Goal: Task Accomplishment & Management: Use online tool/utility

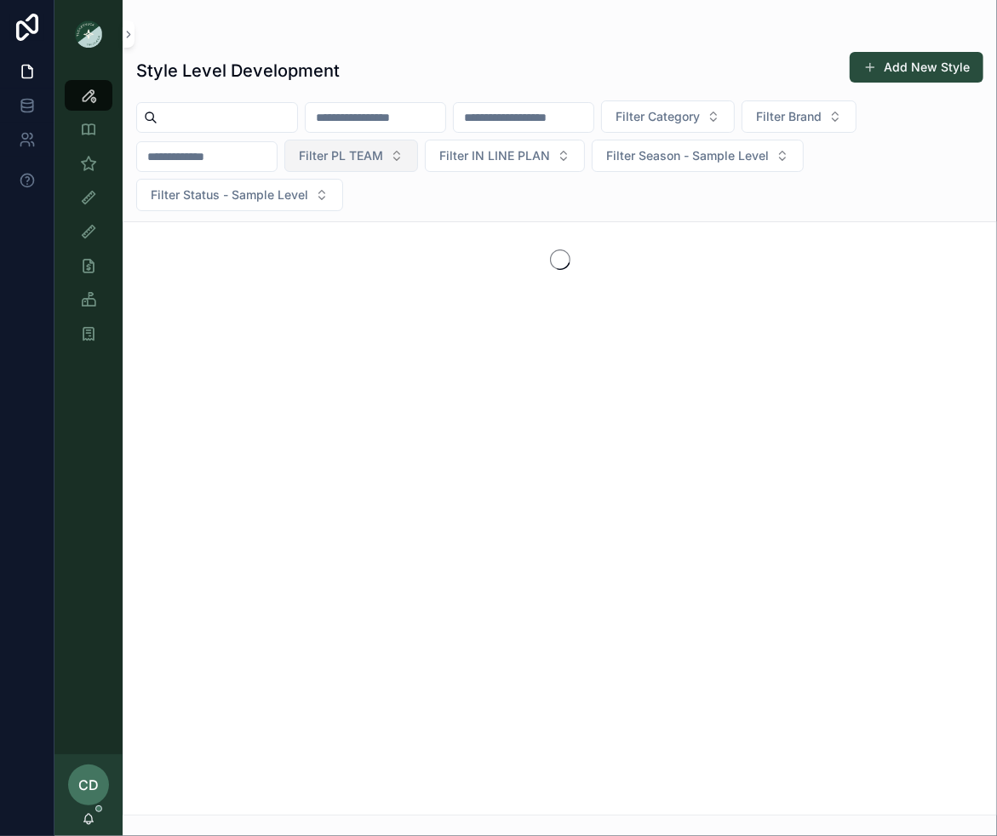
click at [348, 147] on span "Filter PL TEAM" at bounding box center [341, 155] width 84 height 17
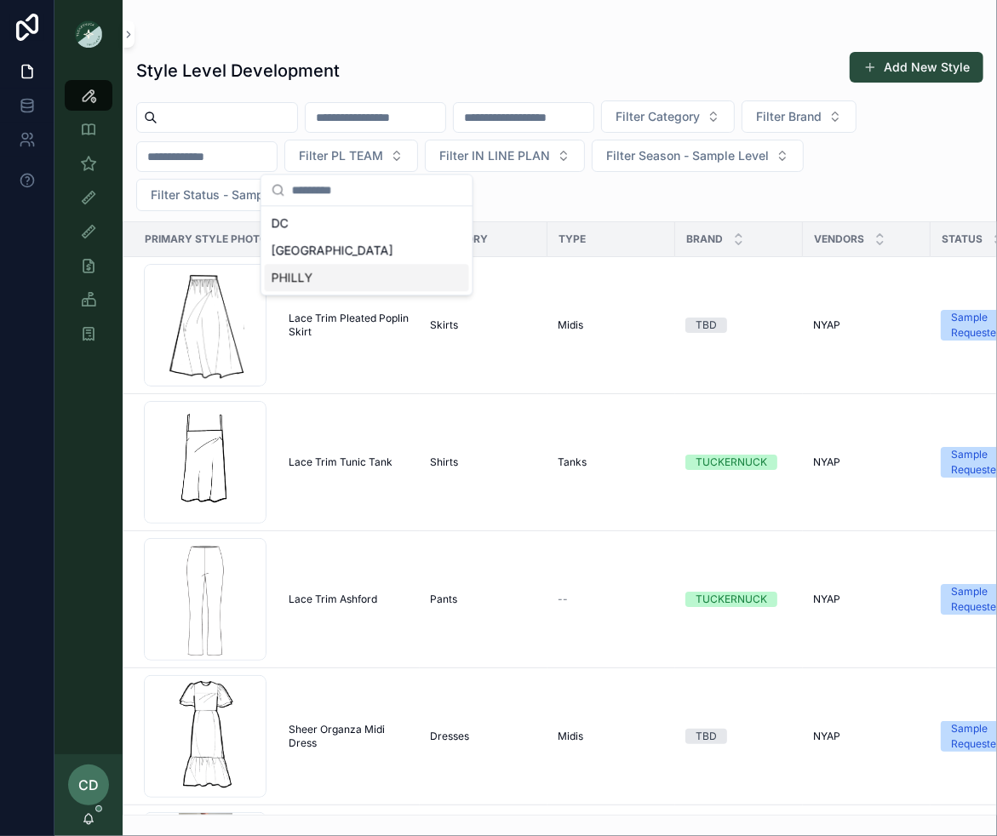
click at [328, 279] on div "PHILLY" at bounding box center [367, 277] width 204 height 27
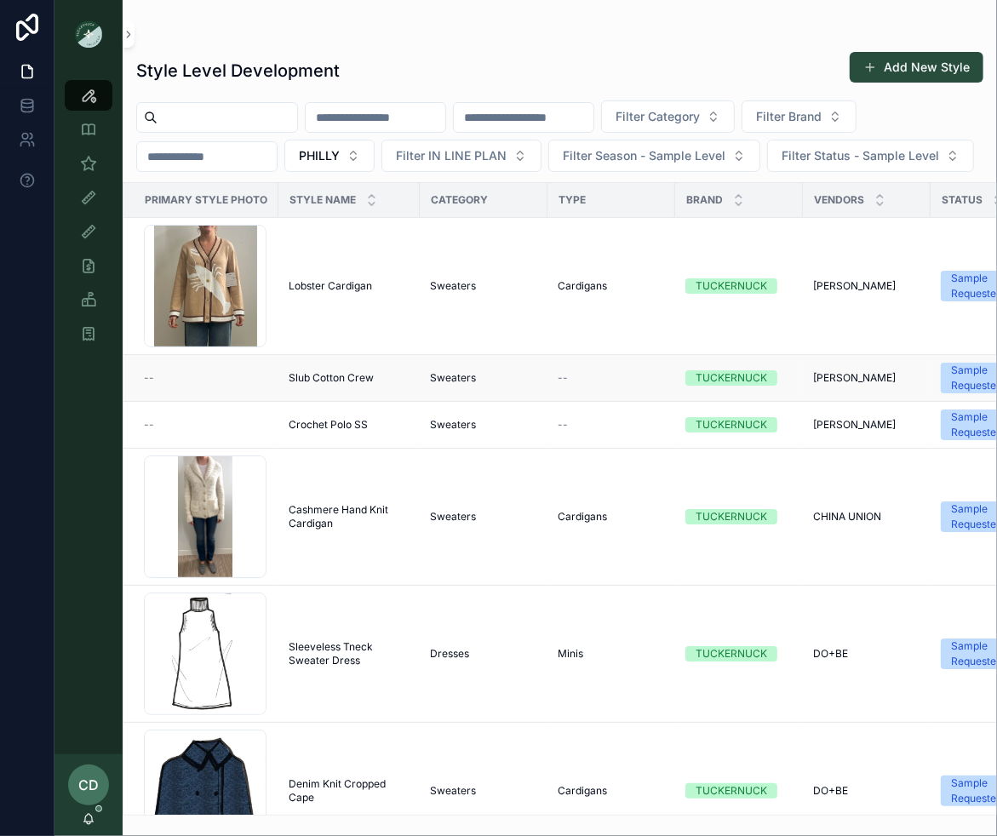
click at [289, 379] on span "Slub Cotton Crew" at bounding box center [331, 378] width 85 height 14
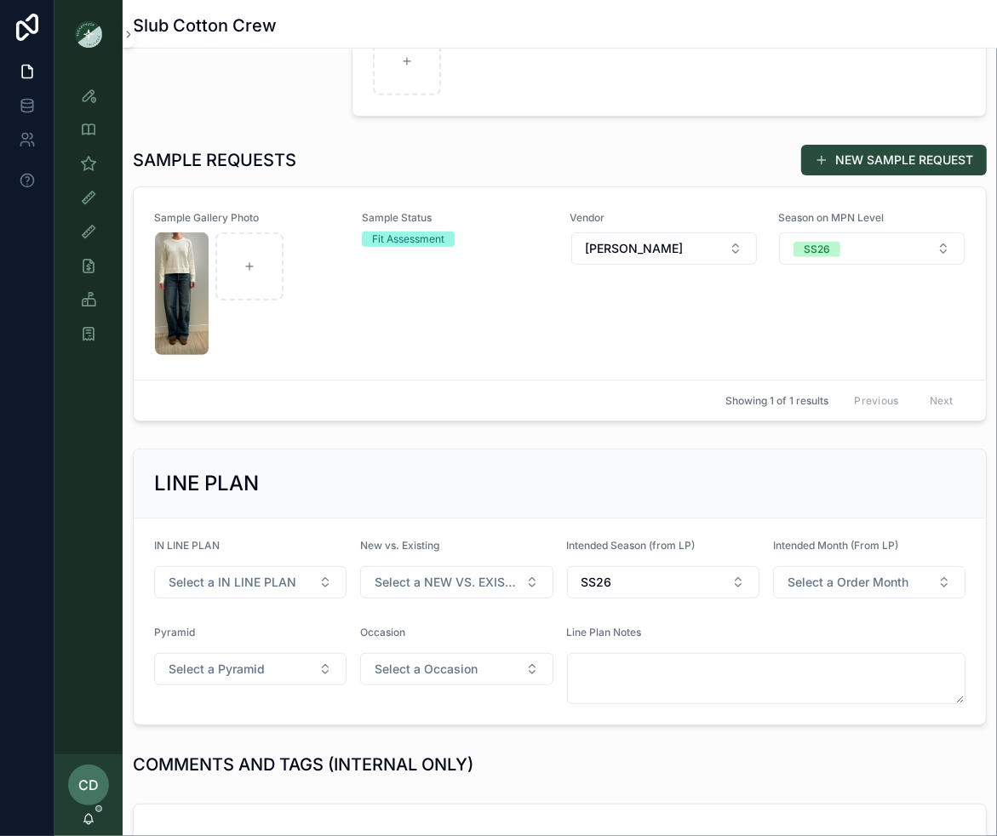
scroll to position [501, 0]
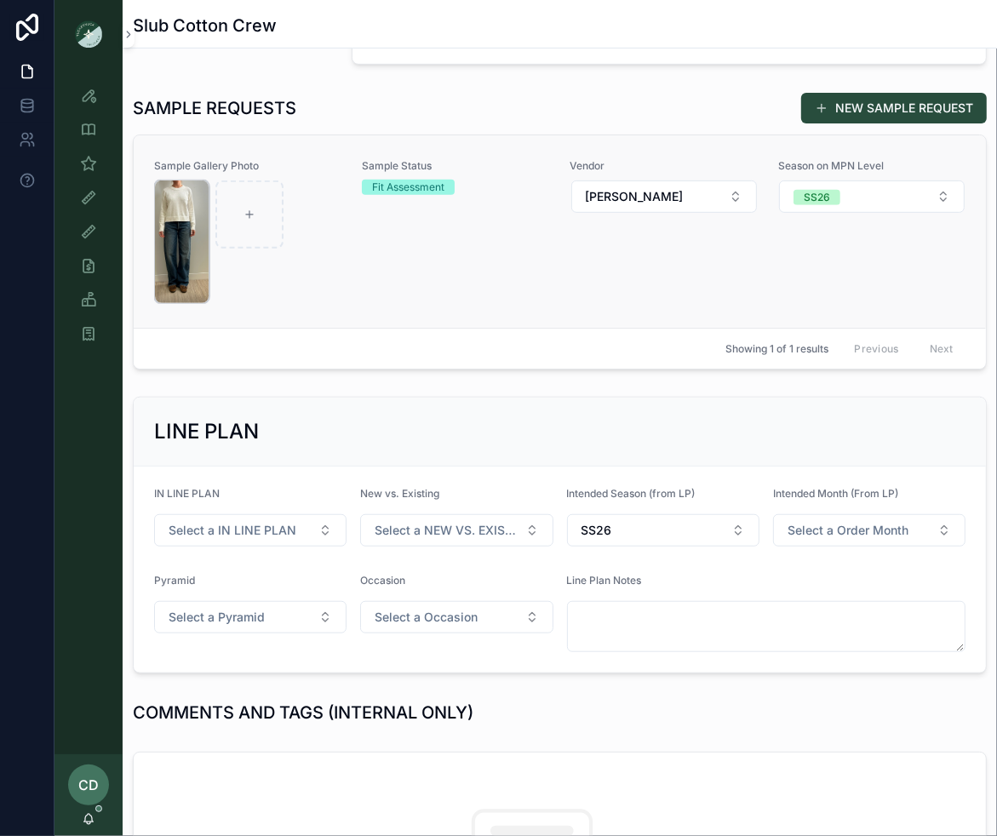
click at [187, 295] on img "scrollable content" at bounding box center [182, 242] width 54 height 123
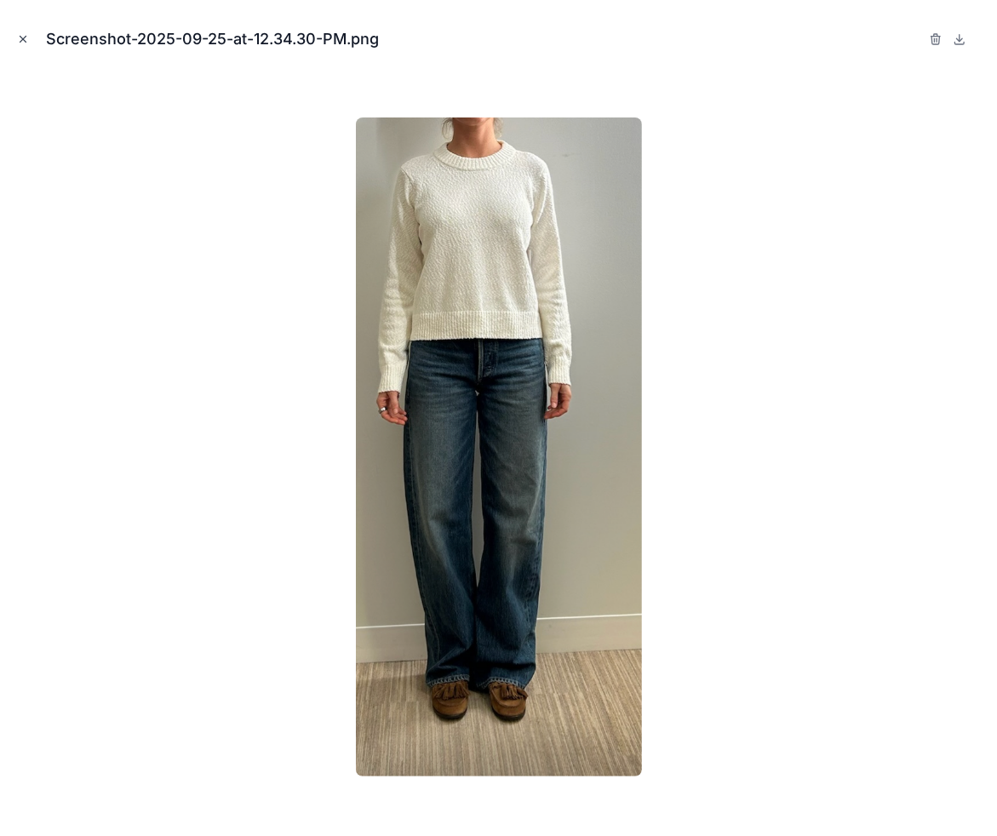
click at [20, 33] on icon "Close modal" at bounding box center [23, 39] width 12 height 12
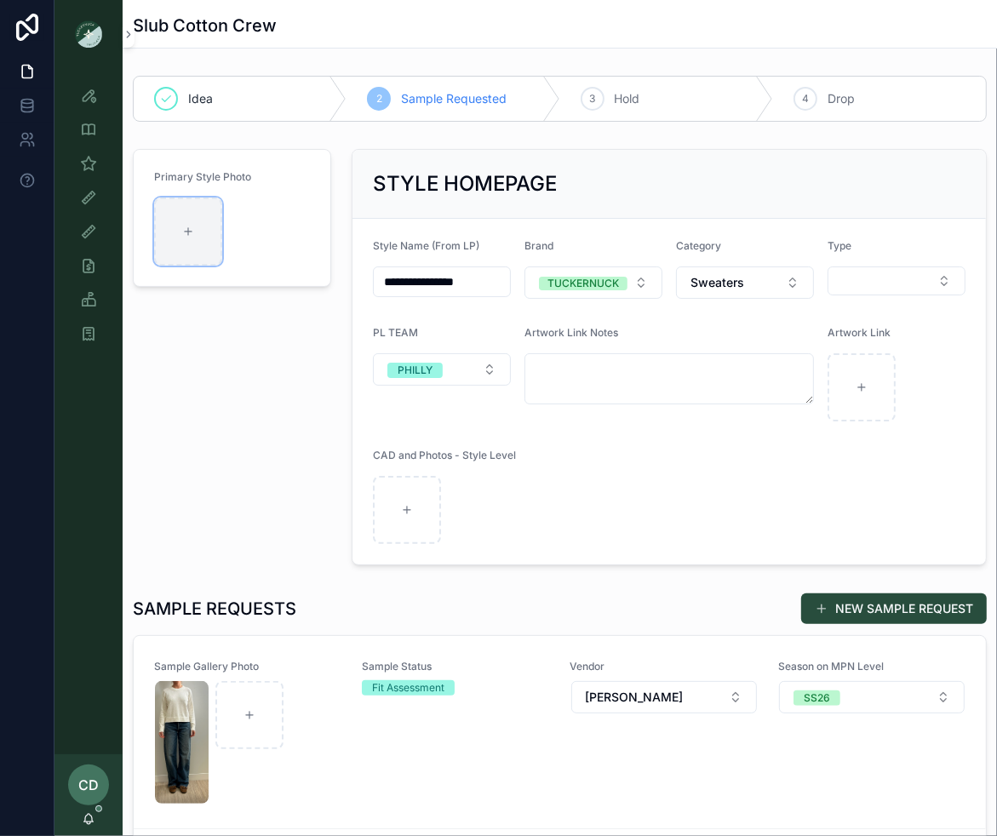
click at [202, 216] on div "scrollable content" at bounding box center [188, 232] width 68 height 68
type input "**********"
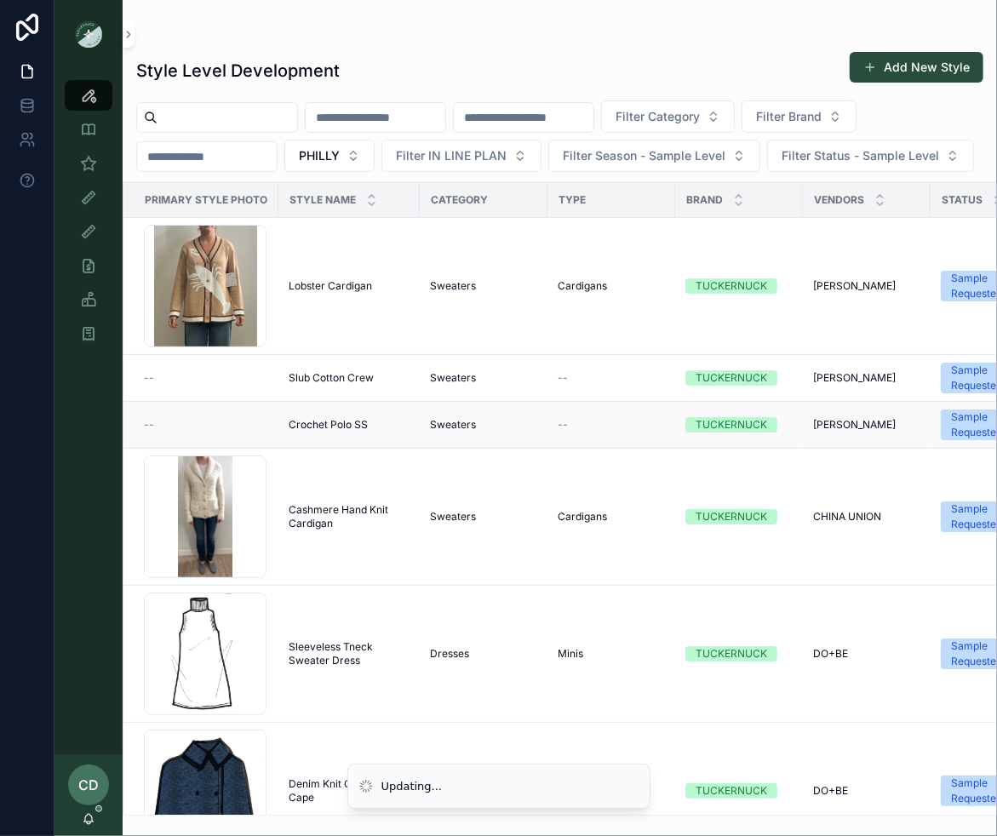
click at [240, 426] on div "--" at bounding box center [206, 425] width 124 height 14
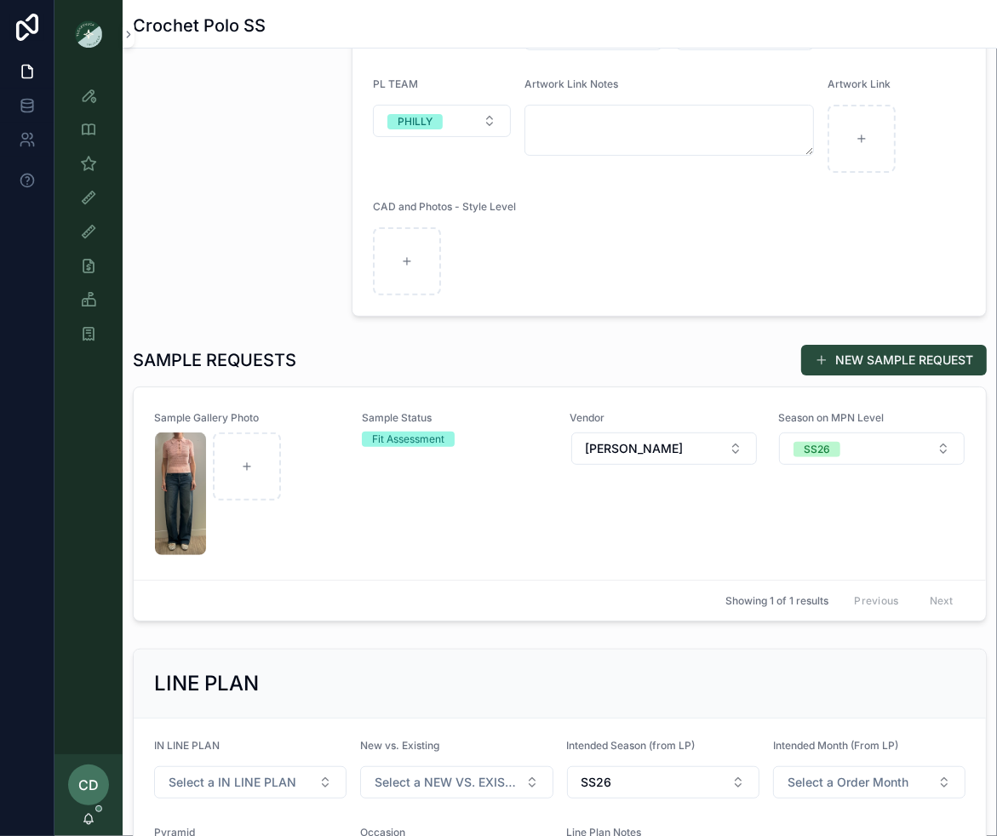
scroll to position [95, 0]
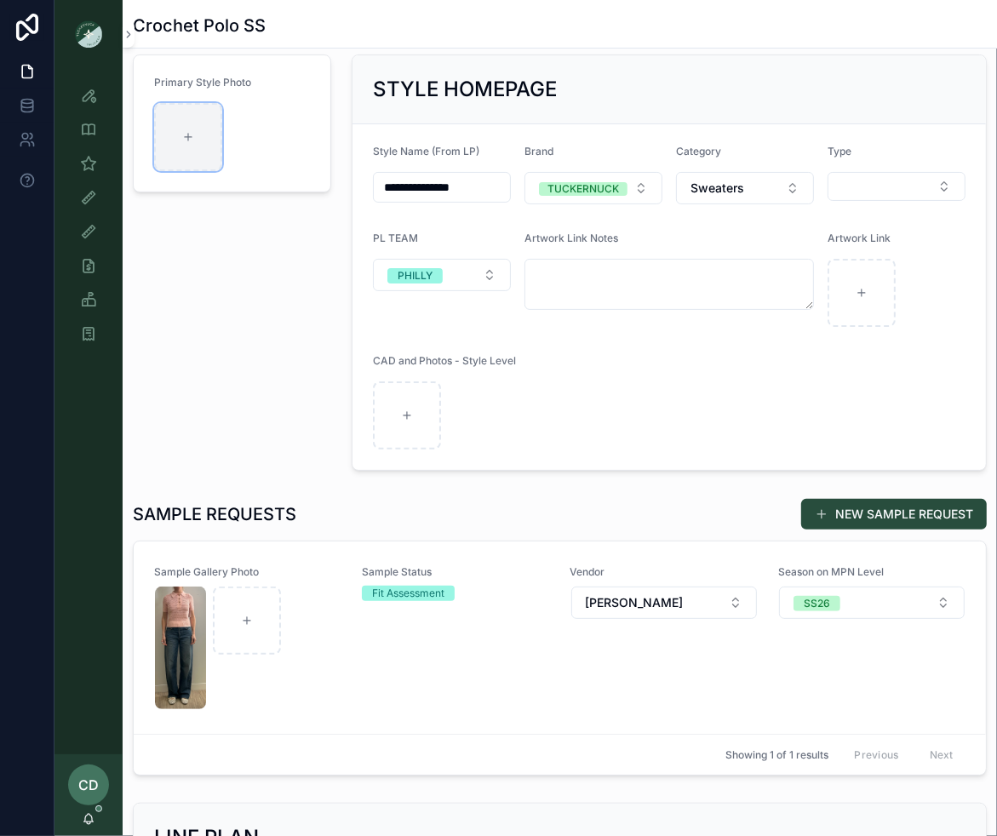
click at [190, 147] on div "scrollable content" at bounding box center [188, 137] width 68 height 68
click at [183, 633] on img "scrollable content" at bounding box center [180, 648] width 51 height 123
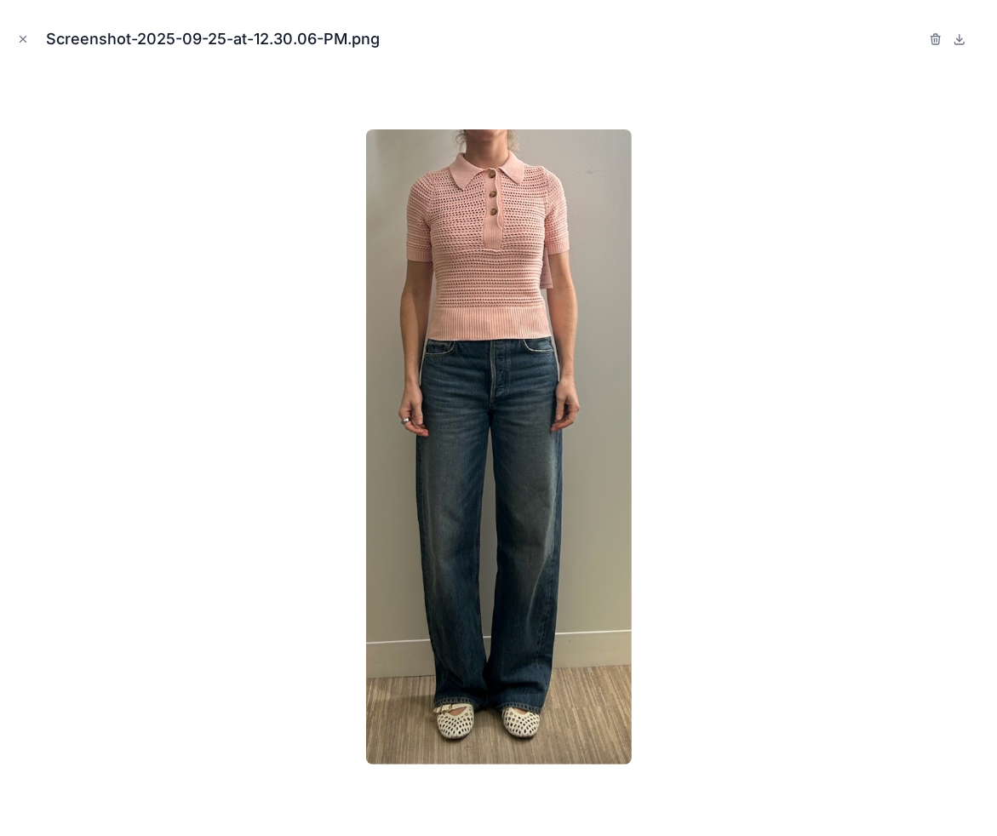
click at [22, 42] on icon "Close modal" at bounding box center [23, 39] width 12 height 12
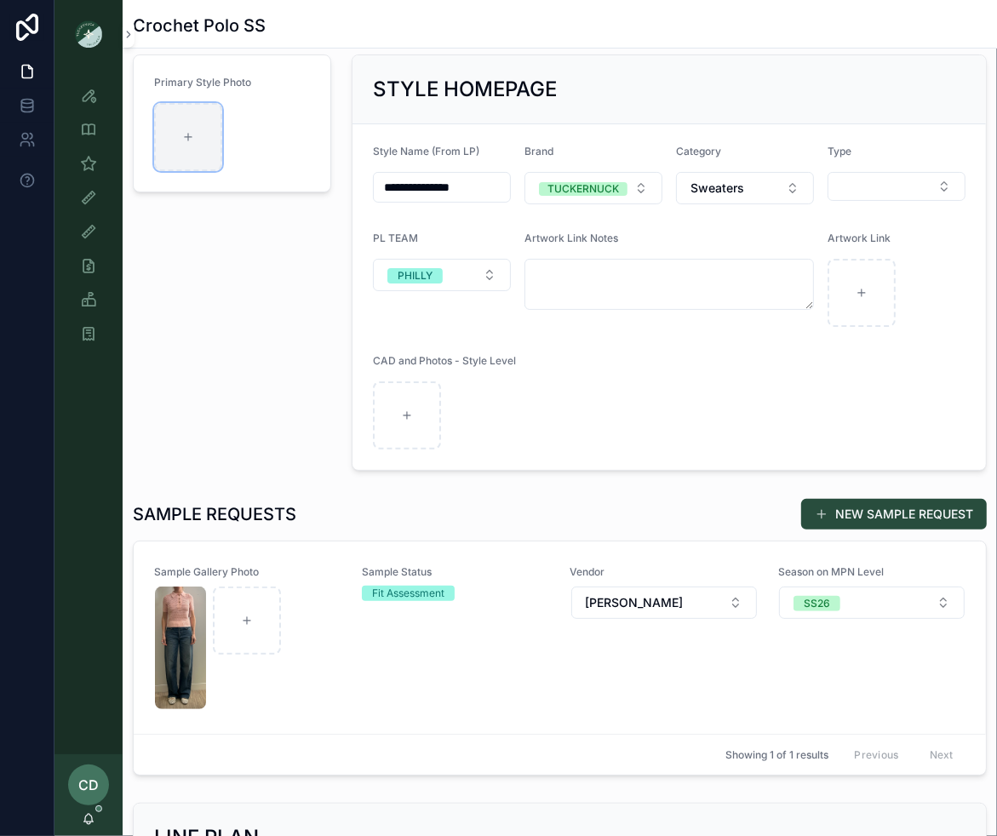
click at [177, 148] on div "scrollable content" at bounding box center [188, 137] width 68 height 68
type input "**********"
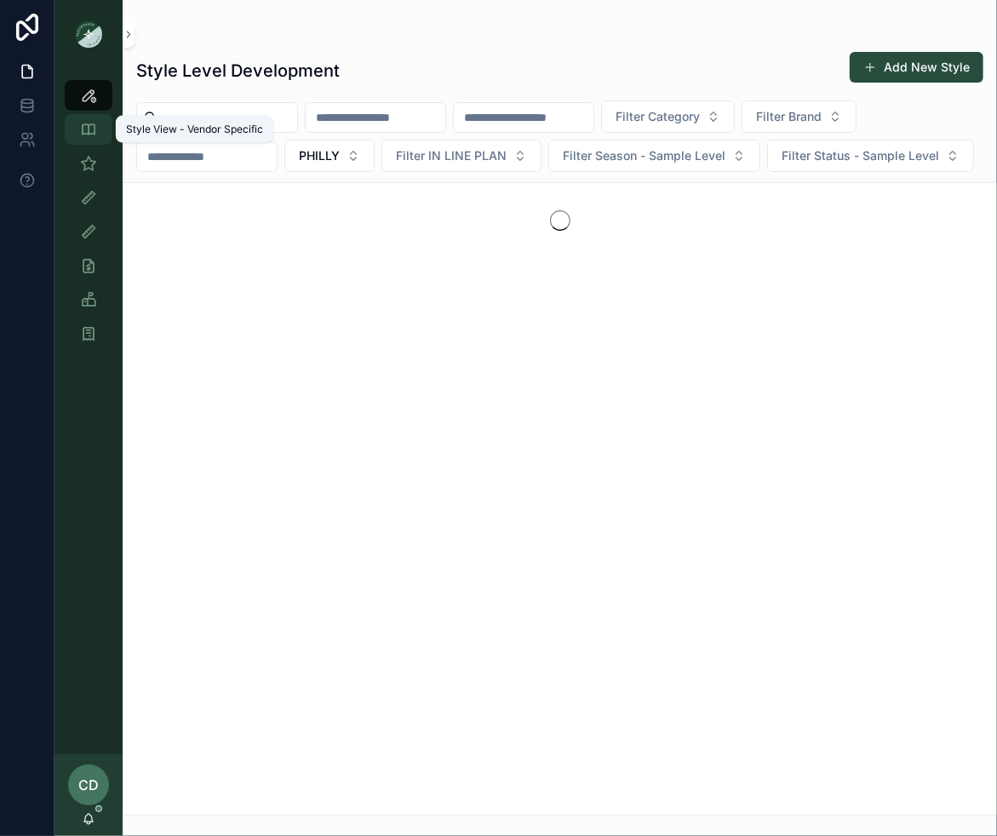
click at [85, 126] on icon "scrollable content" at bounding box center [88, 129] width 17 height 17
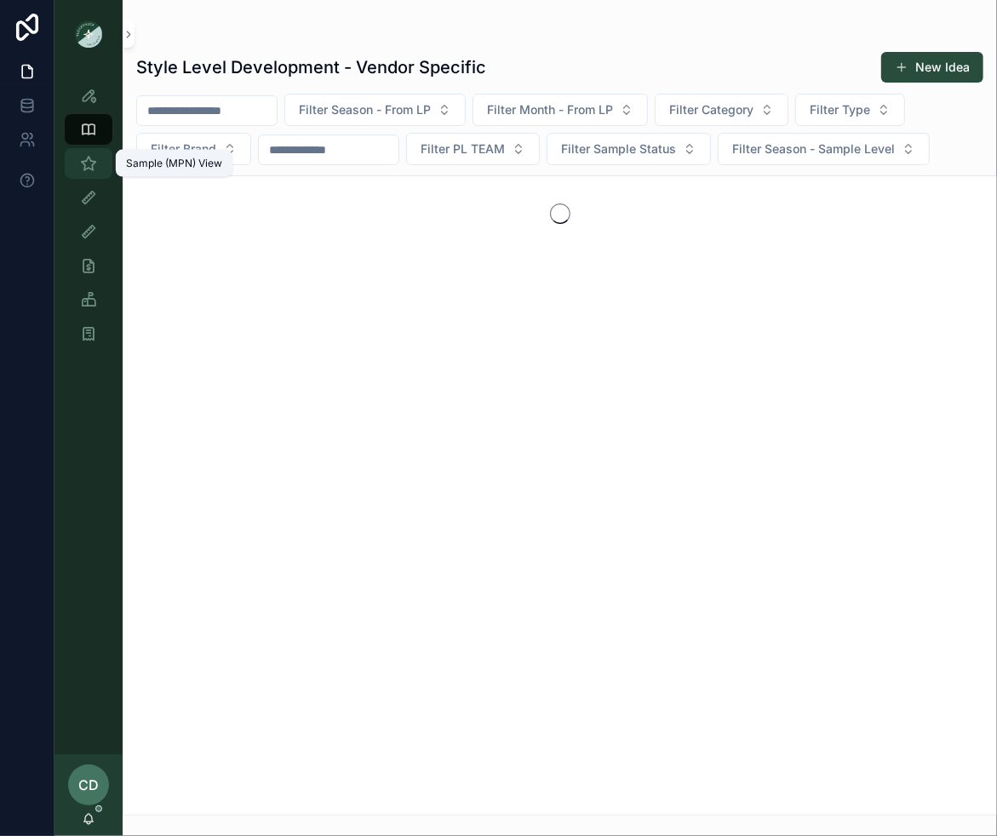
click at [87, 156] on icon "scrollable content" at bounding box center [88, 163] width 17 height 17
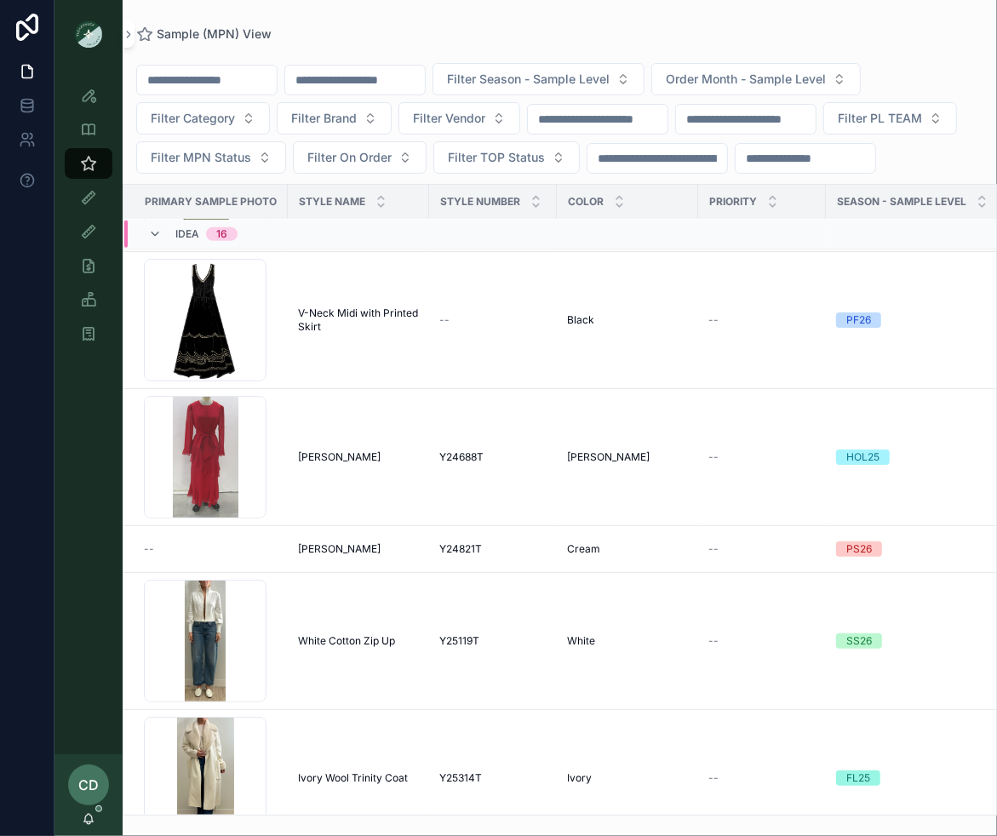
scroll to position [1031, 0]
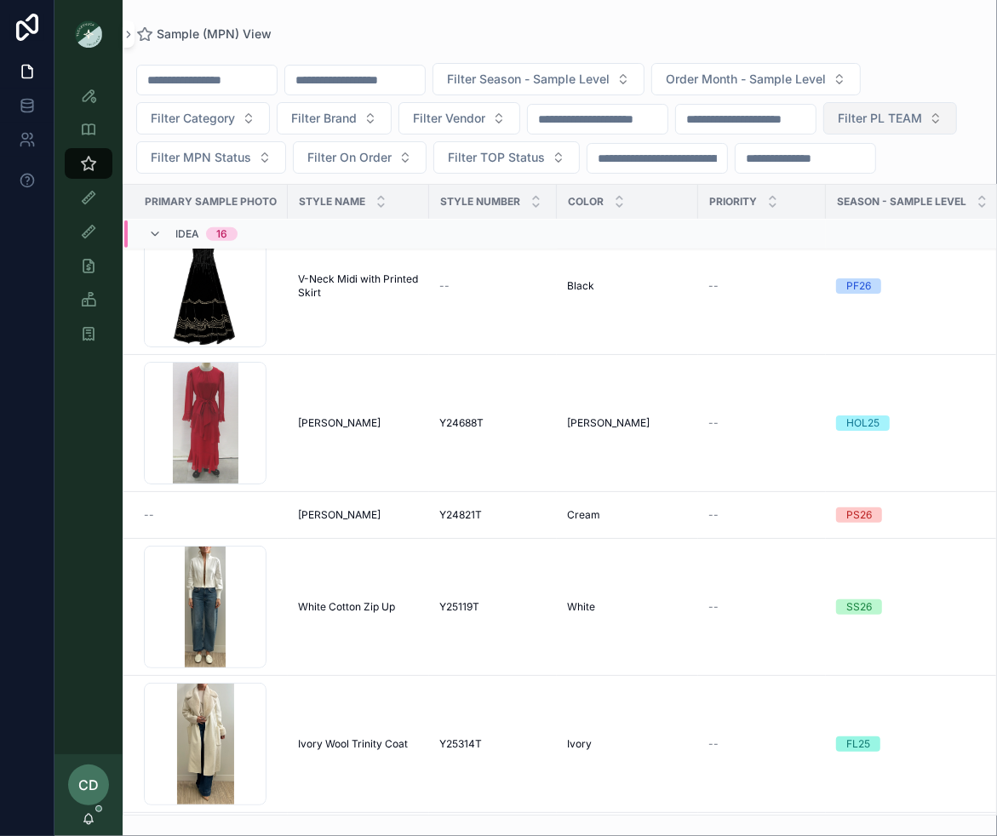
click at [838, 127] on span "Filter PL TEAM" at bounding box center [880, 118] width 84 height 17
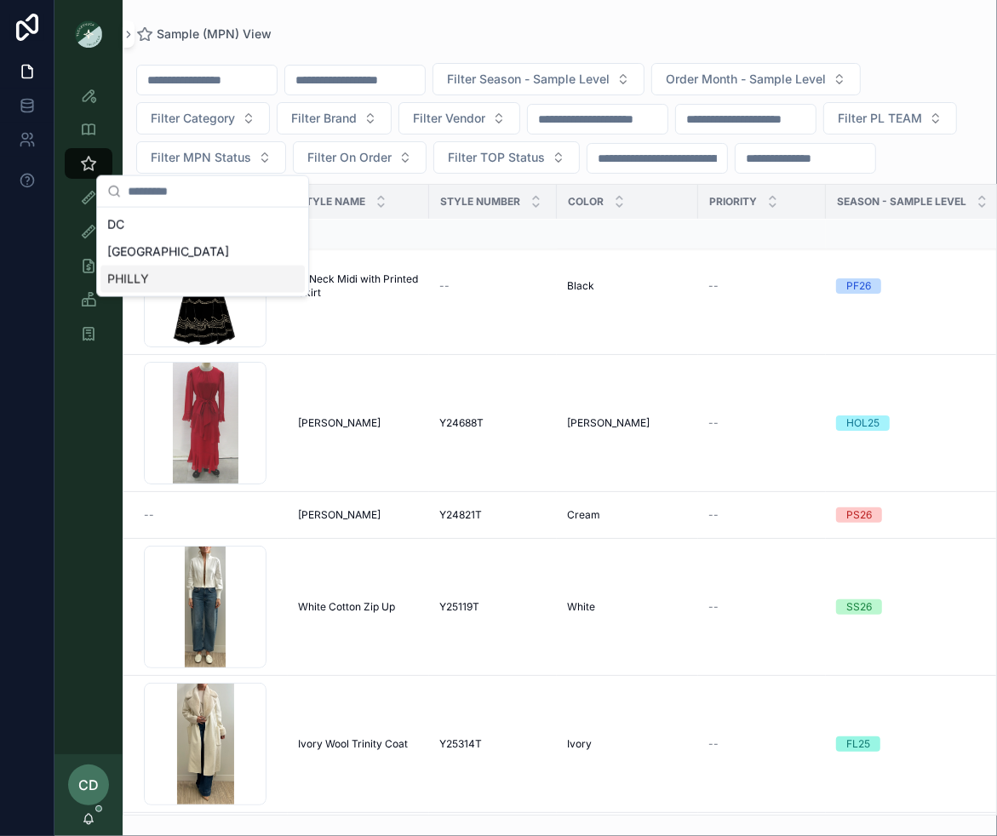
click at [170, 282] on div "PHILLY" at bounding box center [203, 279] width 204 height 27
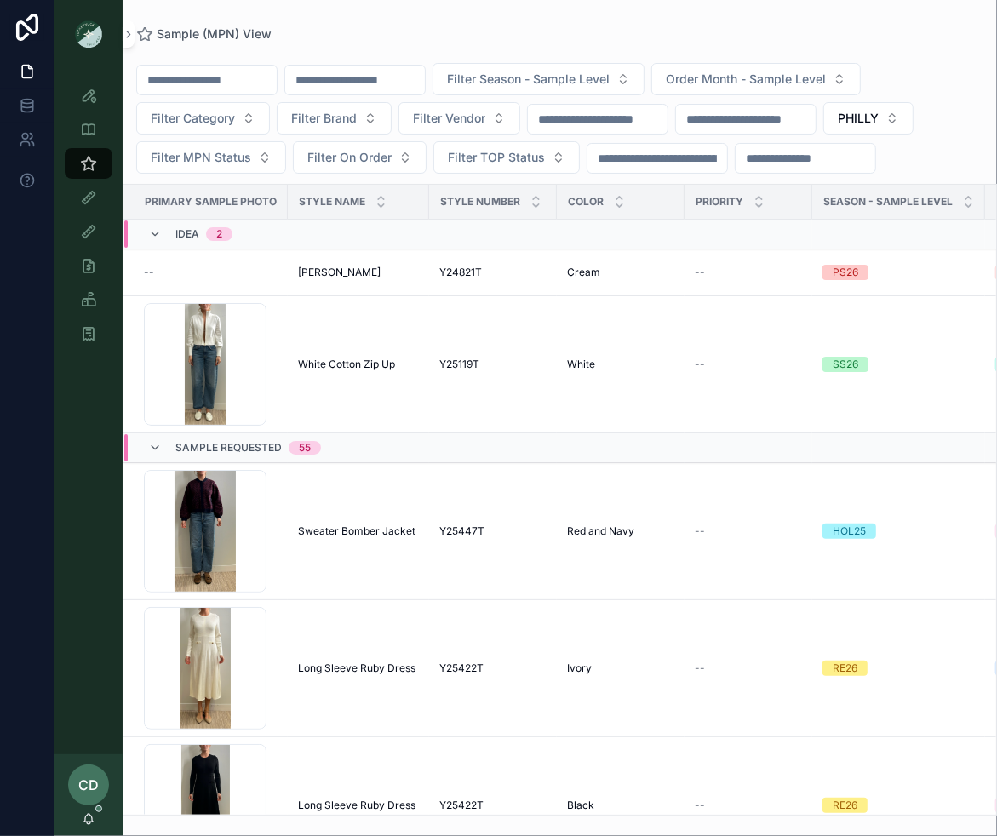
click at [274, 72] on input "scrollable content" at bounding box center [207, 80] width 140 height 24
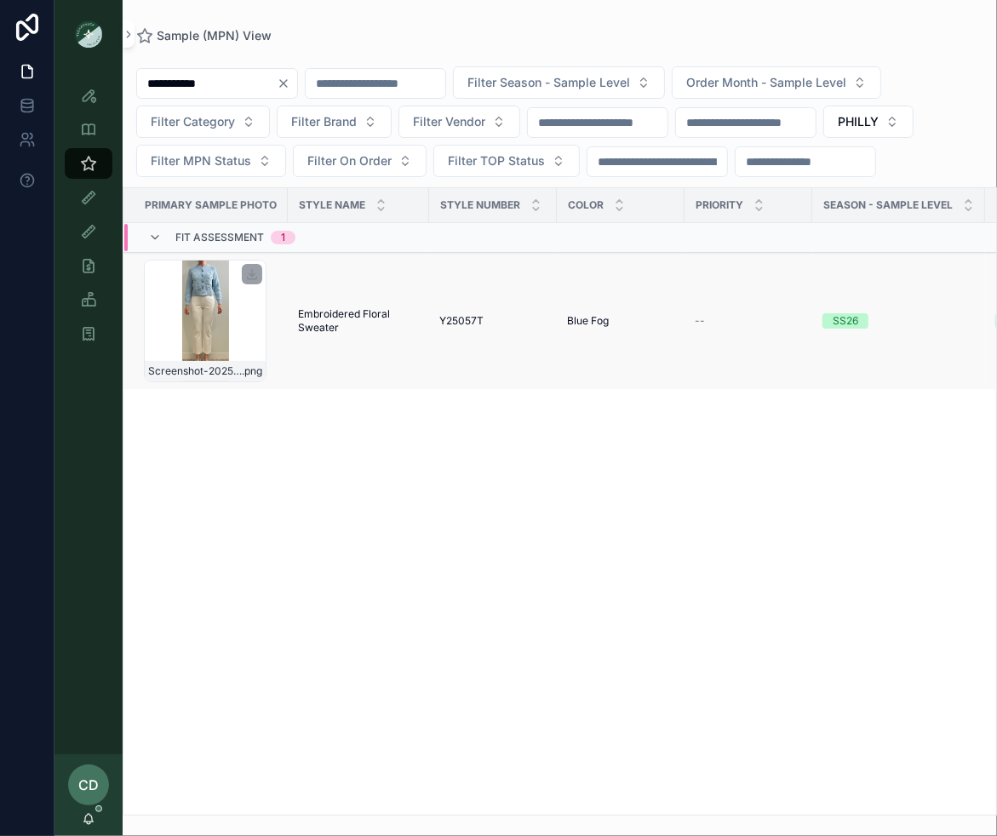
type input "**********"
click at [206, 279] on div "Screenshot-2025-09-04-at-12.28.21-PM .png" at bounding box center [205, 321] width 123 height 123
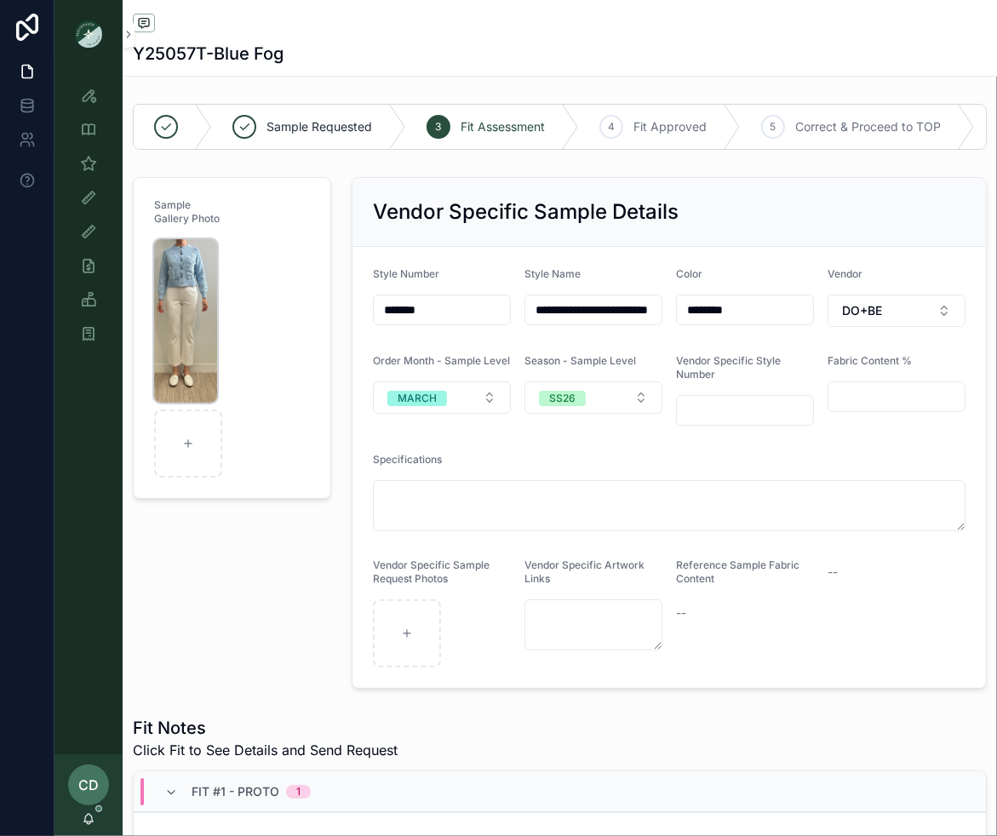
click at [193, 312] on img "scrollable content" at bounding box center [185, 321] width 63 height 164
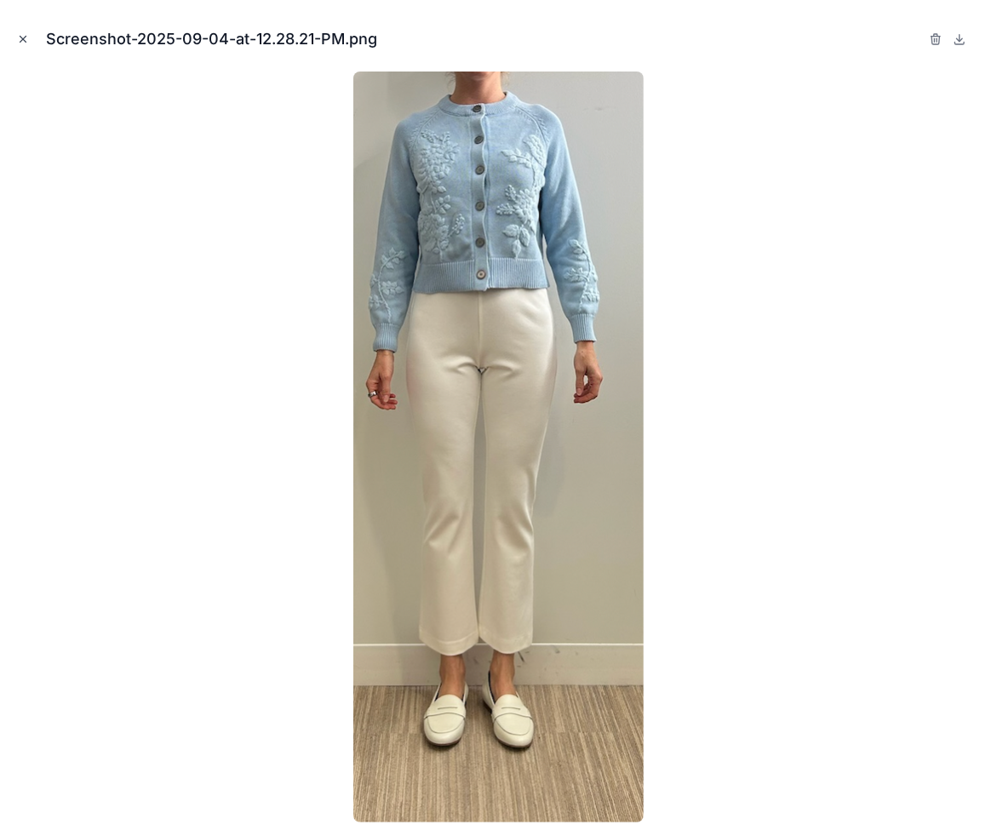
click at [18, 41] on icon "Close modal" at bounding box center [23, 39] width 12 height 12
